Goal: Transaction & Acquisition: Download file/media

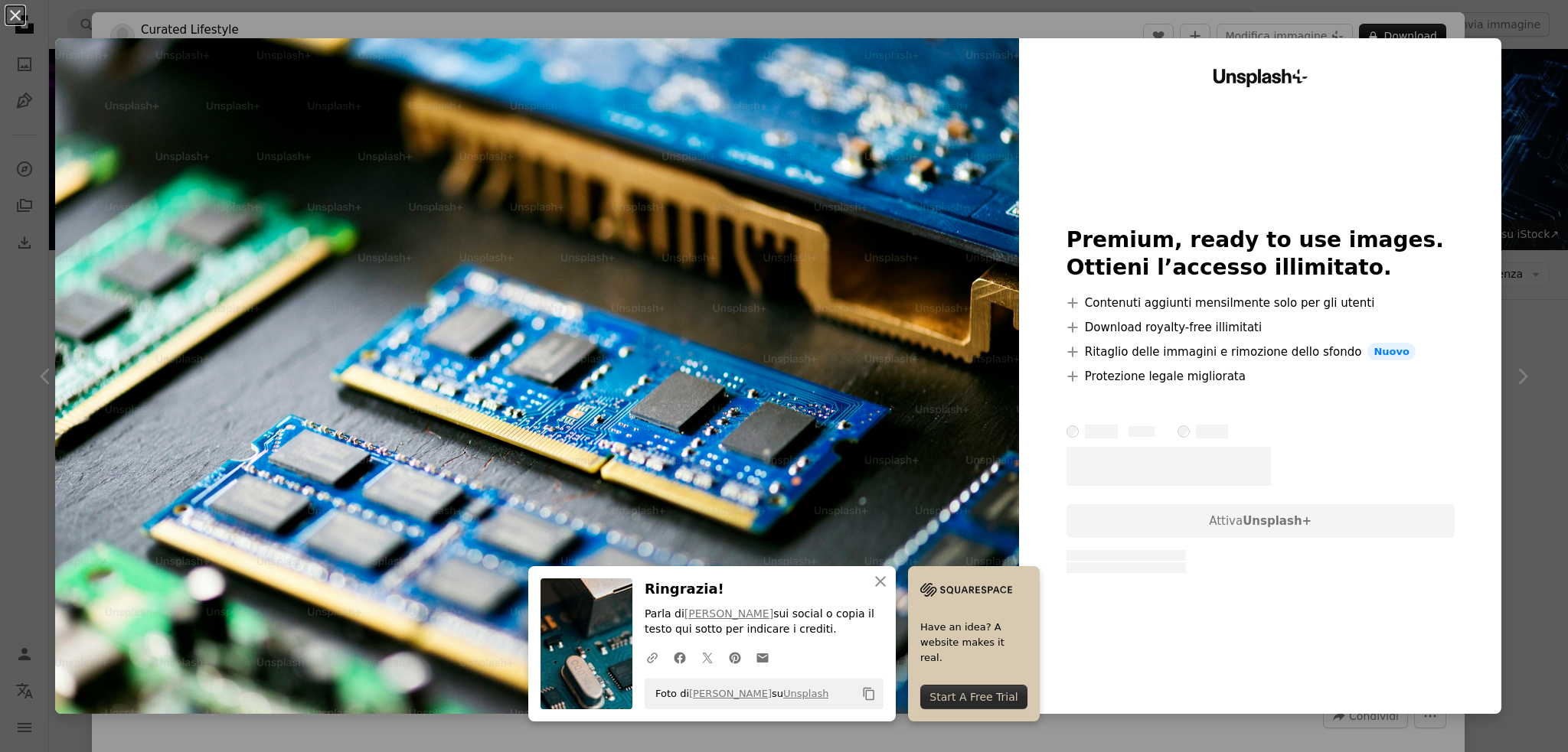
scroll to position [2406, 0]
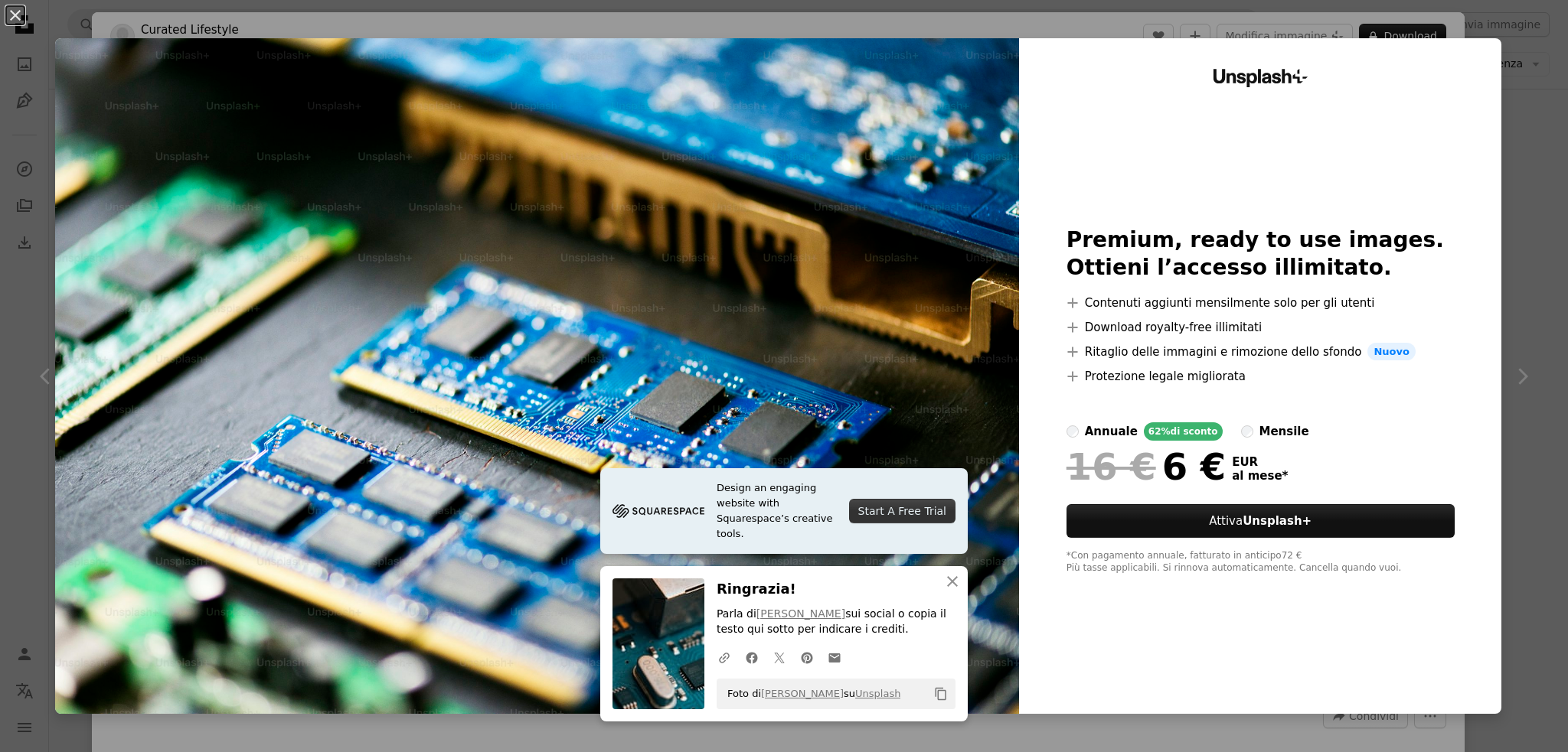
click at [1508, 71] on div "An X shape Design an engaging website with Squarespace’s creative tools. Start …" at bounding box center [784, 376] width 1568 height 752
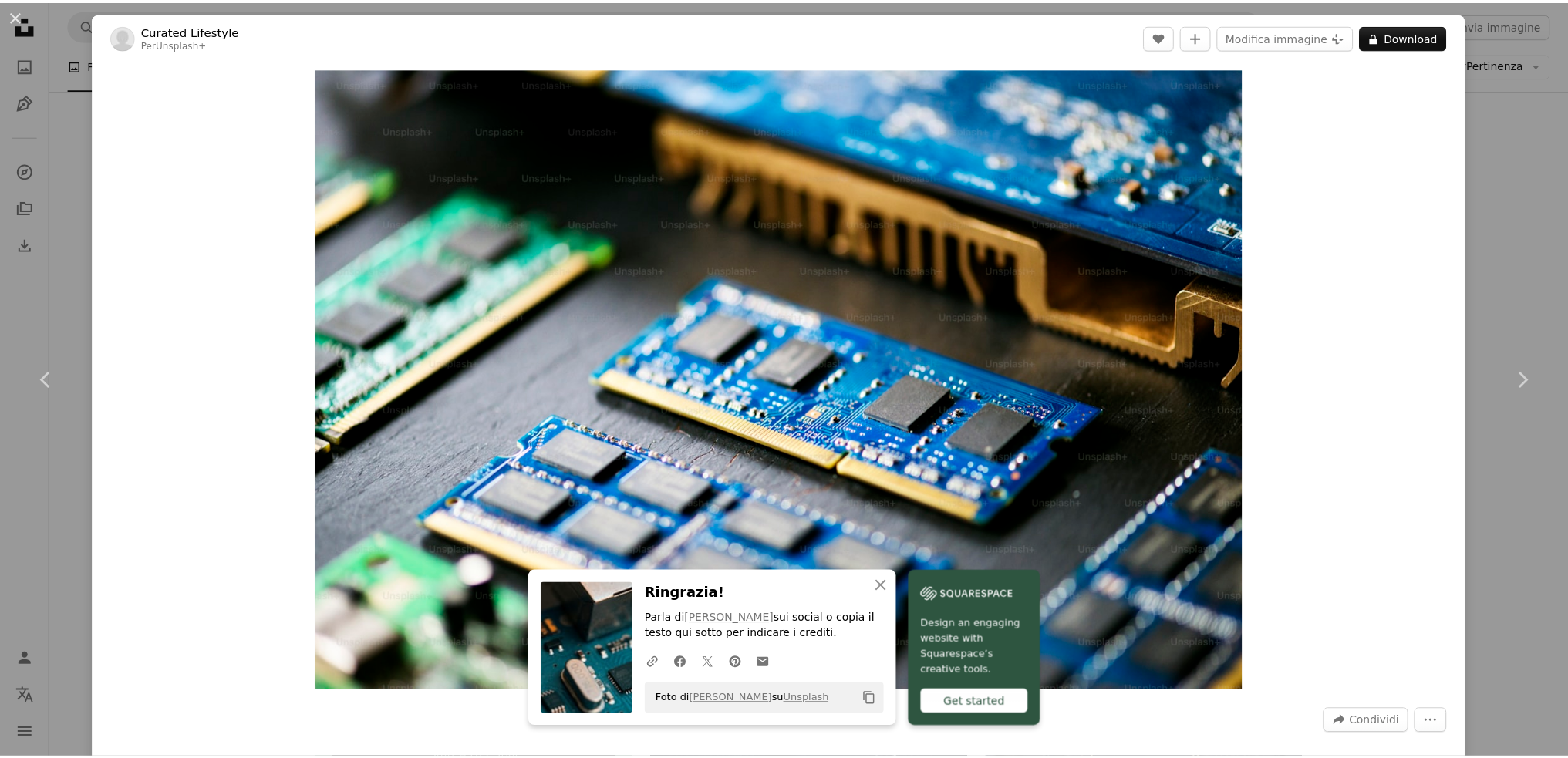
scroll to position [308, 0]
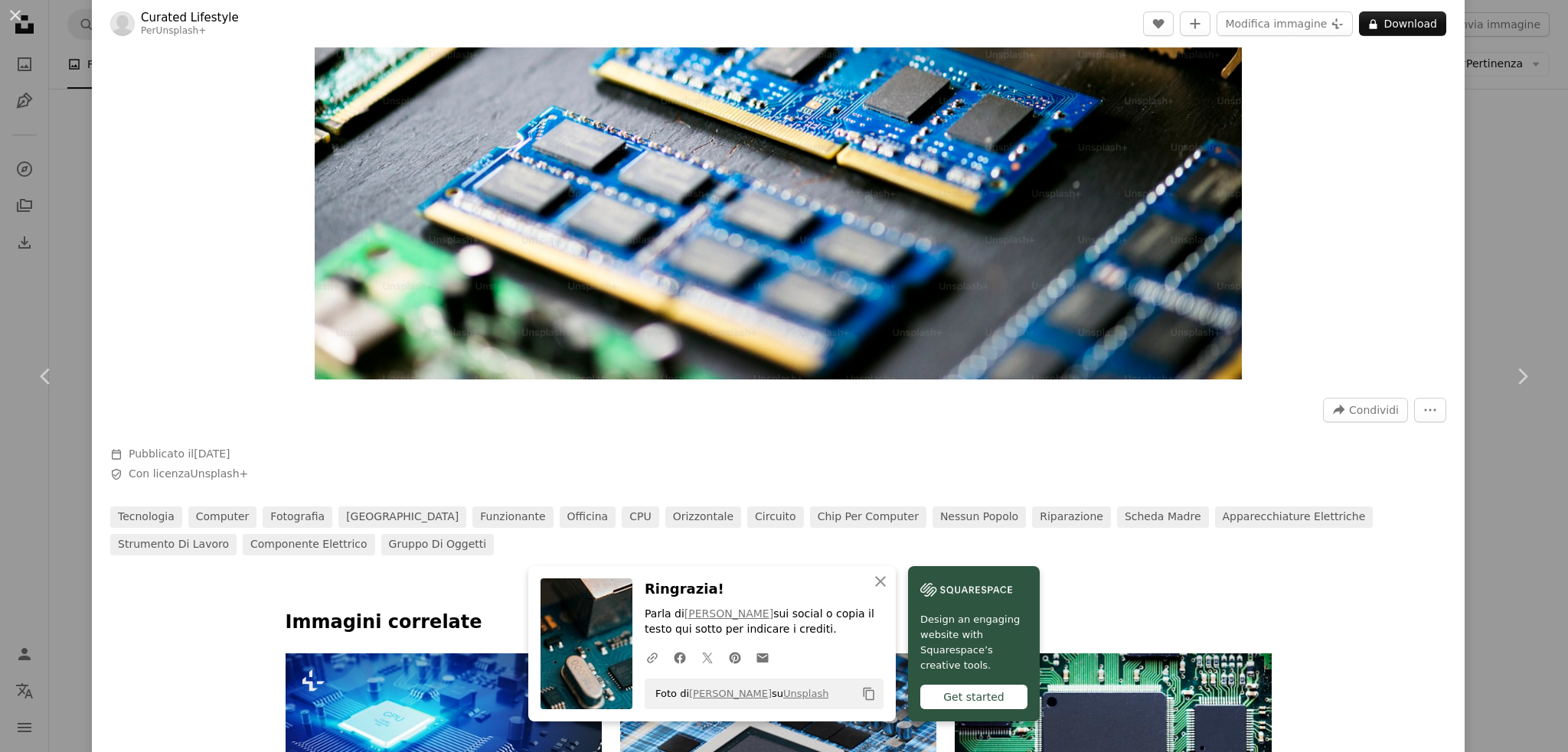
drag, startPoint x: 1457, startPoint y: 146, endPoint x: 1430, endPoint y: 171, distance: 36.8
click at [1457, 147] on div "An X shape Chevron left Chevron right An X shape Chiudi Ringrazia! Parla di [PE…" at bounding box center [784, 376] width 1568 height 752
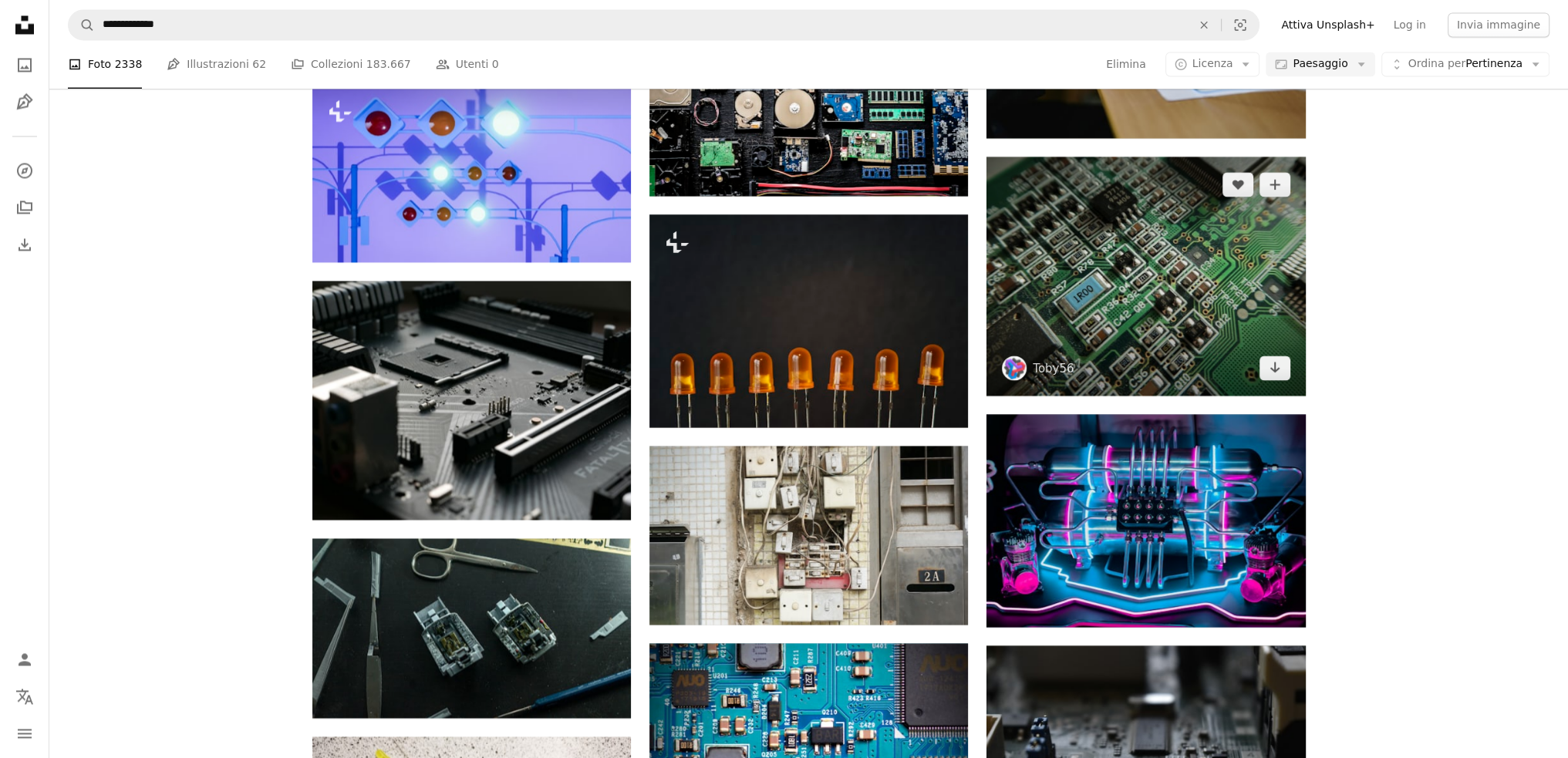
scroll to position [4045, 0]
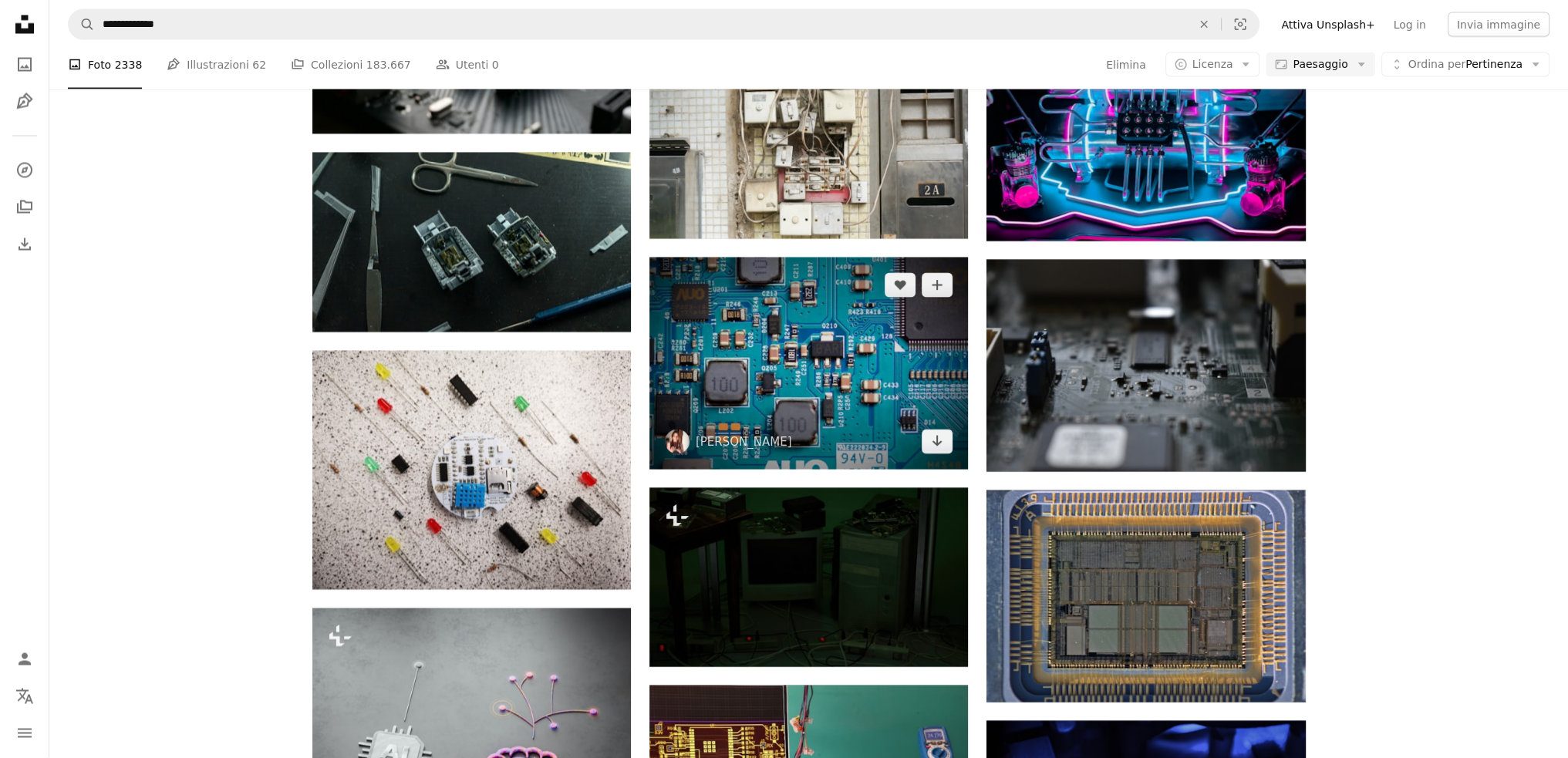
click at [834, 404] on img at bounding box center [808, 364] width 319 height 212
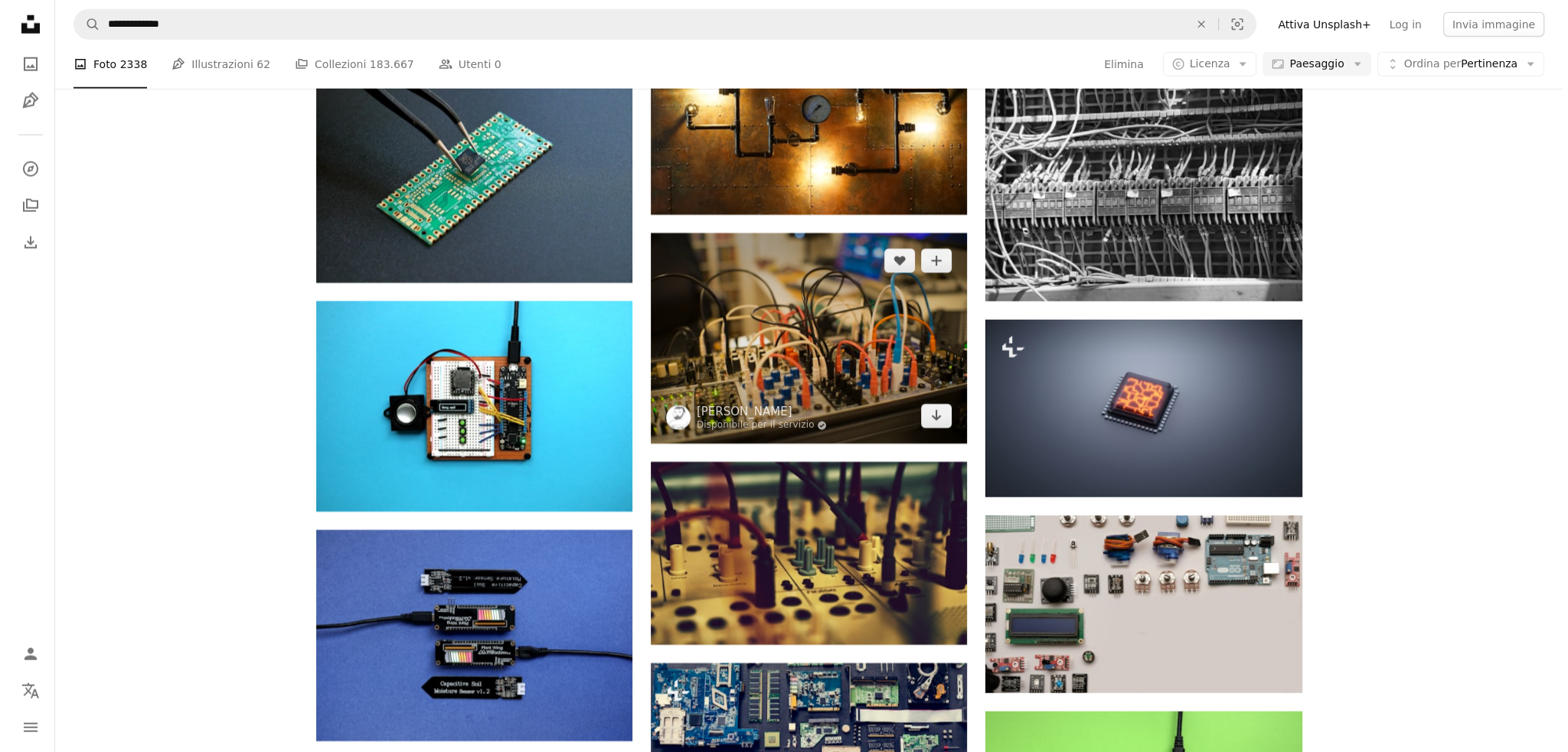
scroll to position [5313, 0]
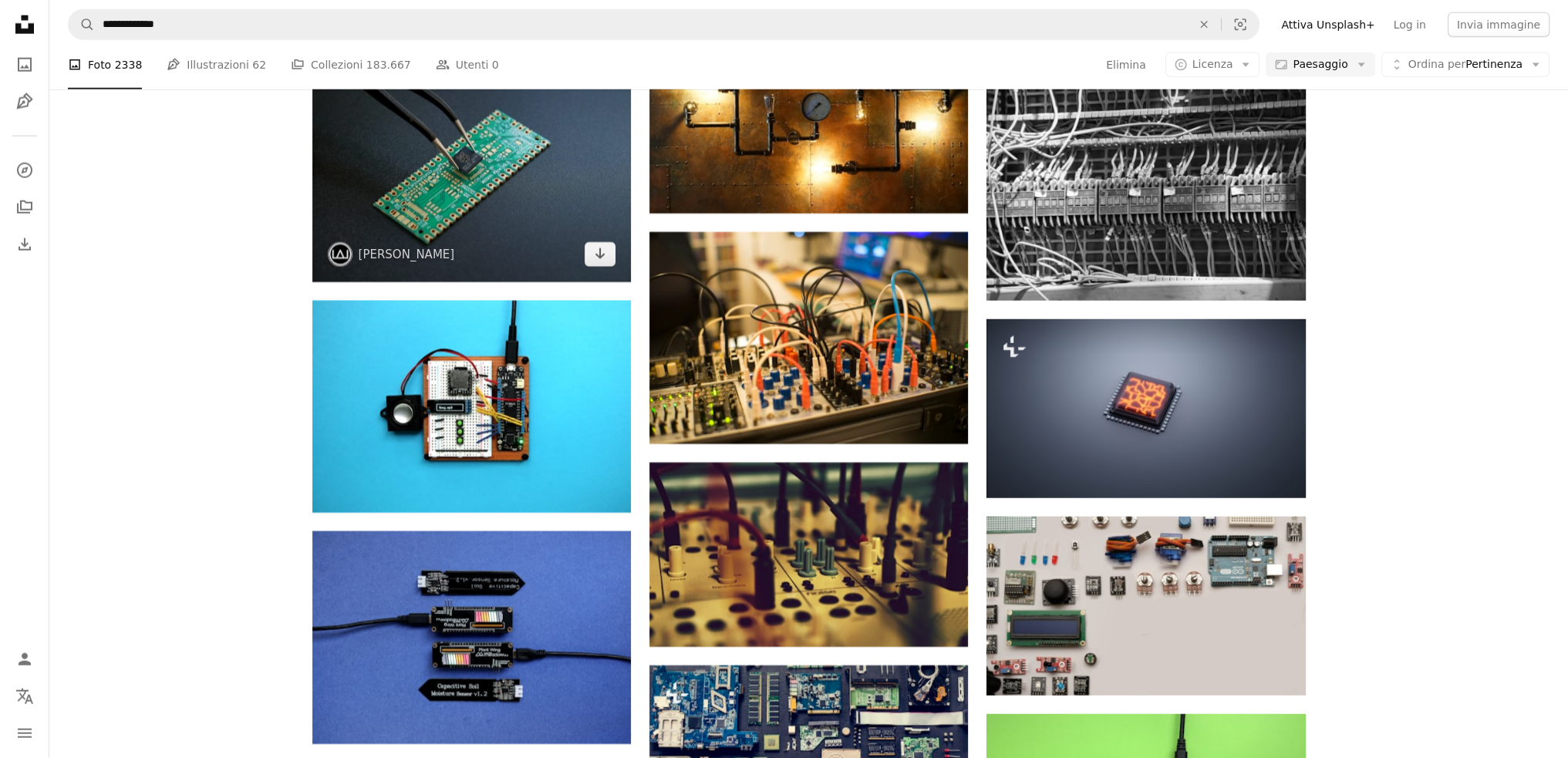
click at [543, 194] on img at bounding box center [471, 163] width 319 height 239
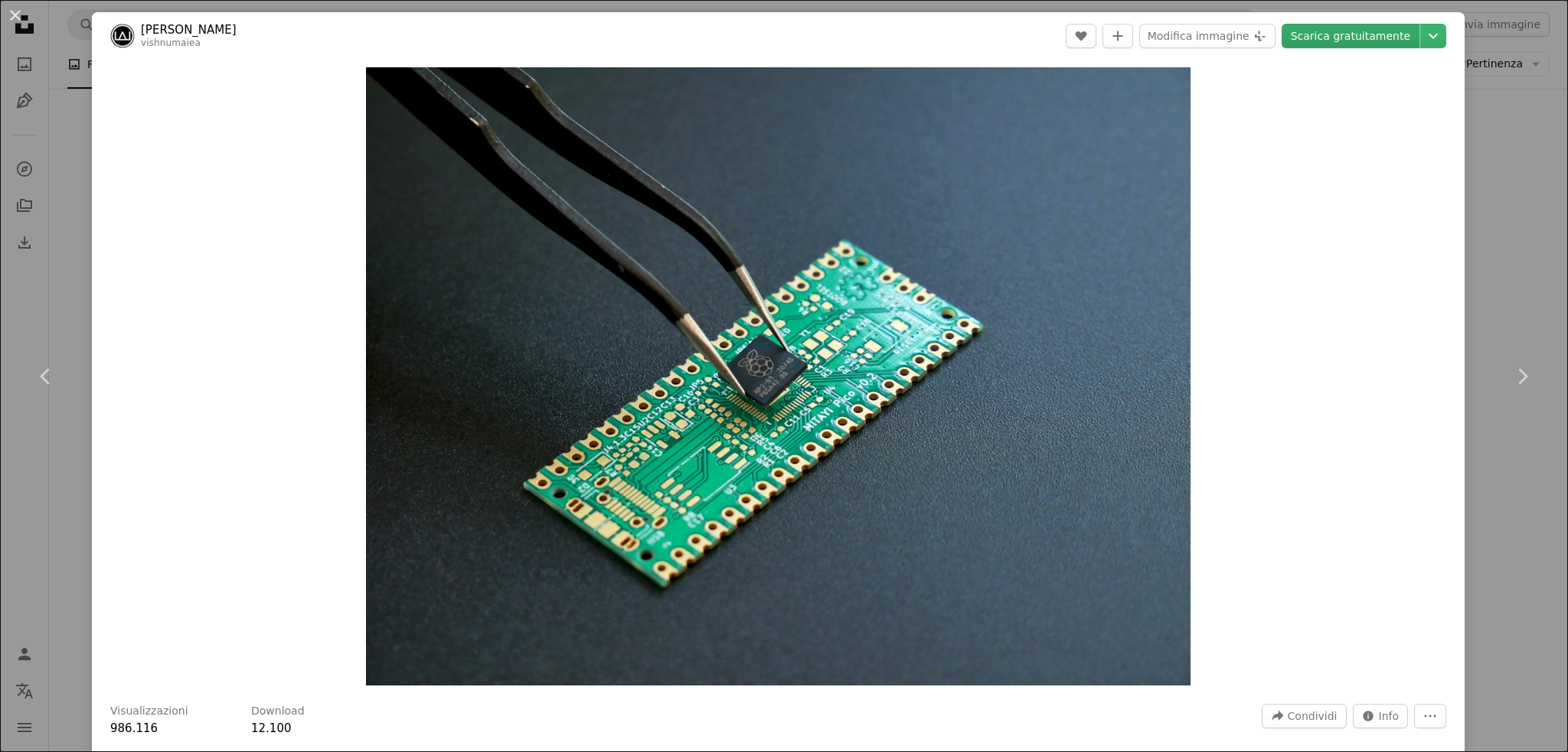
click at [1349, 39] on link "Scarica gratuitamente" at bounding box center [1350, 36] width 138 height 24
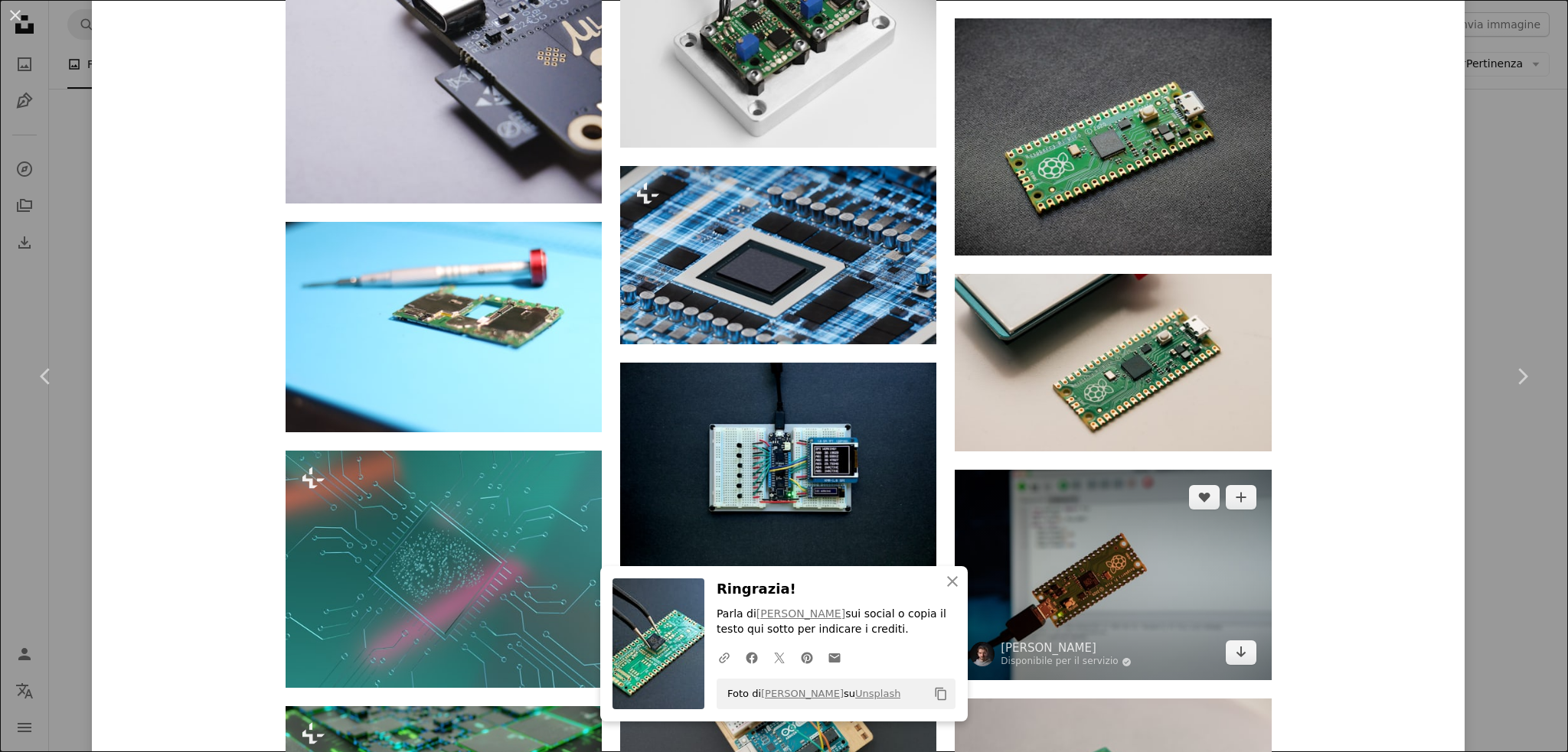
scroll to position [2984, 0]
